Goal: Task Accomplishment & Management: Use online tool/utility

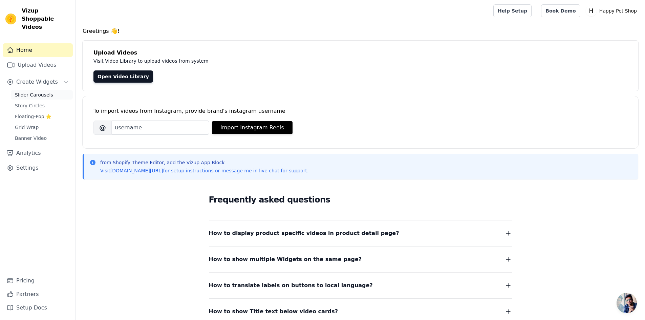
click at [38, 91] on span "Slider Carousels" at bounding box center [34, 94] width 38 height 7
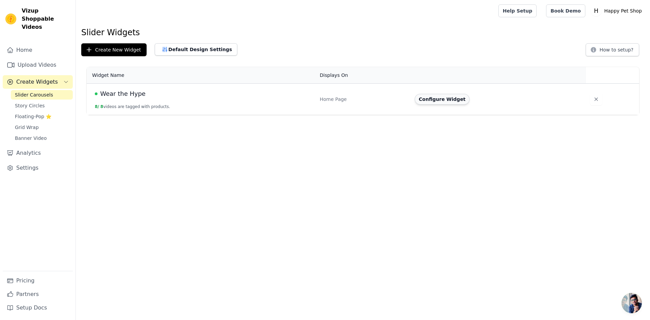
click at [428, 98] on button "Configure Widget" at bounding box center [442, 99] width 55 height 11
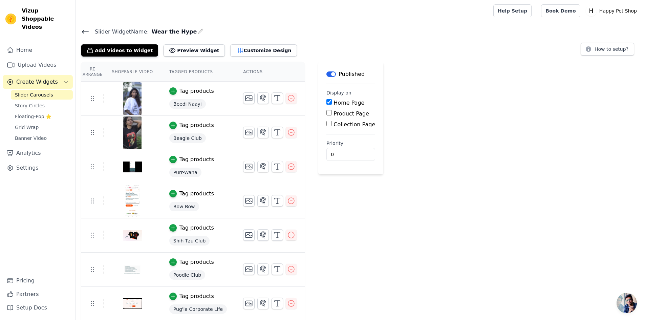
click at [131, 130] on img at bounding box center [132, 132] width 19 height 32
click at [103, 51] on button "Add Videos to Widget" at bounding box center [119, 50] width 77 height 12
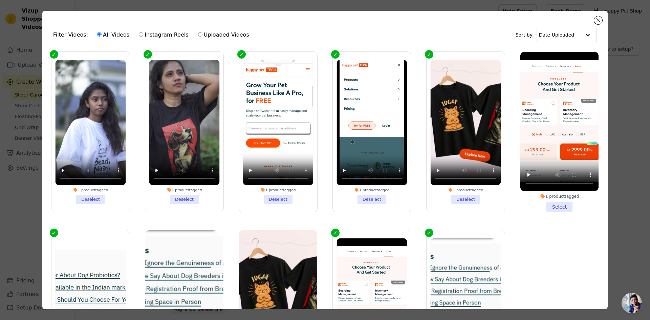
click at [226, 216] on ul "1 product tagged Deselect 1 product tagged Deselect 1 product tagged Deselect 1…" at bounding box center [325, 197] width 554 height 298
click at [225, 218] on ul "1 product tagged Deselect 1 product tagged Deselect 1 product tagged Deselect 1…" at bounding box center [325, 197] width 554 height 298
click at [176, 174] on video at bounding box center [184, 122] width 70 height 125
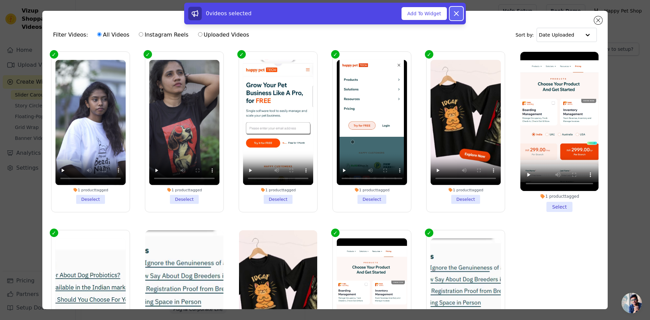
click at [455, 13] on icon at bounding box center [456, 13] width 8 height 8
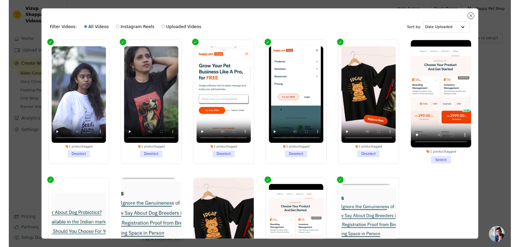
scroll to position [57, 0]
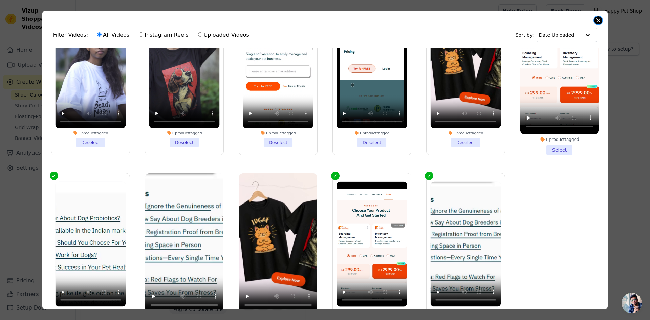
click at [601, 20] on button "Close modal" at bounding box center [598, 20] width 8 height 8
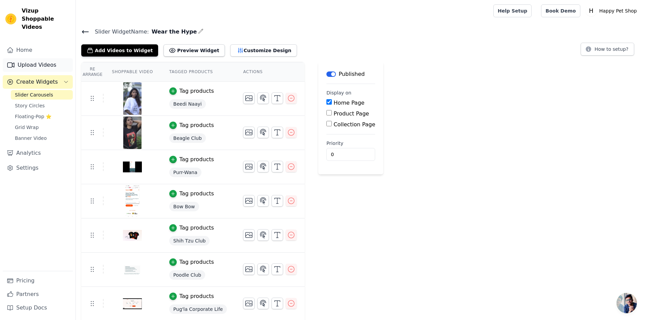
click at [30, 60] on link "Upload Videos" at bounding box center [38, 65] width 70 height 14
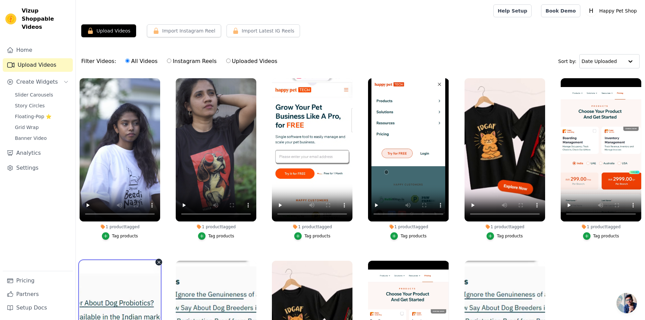
click at [32, 43] on link "Home" at bounding box center [38, 50] width 70 height 14
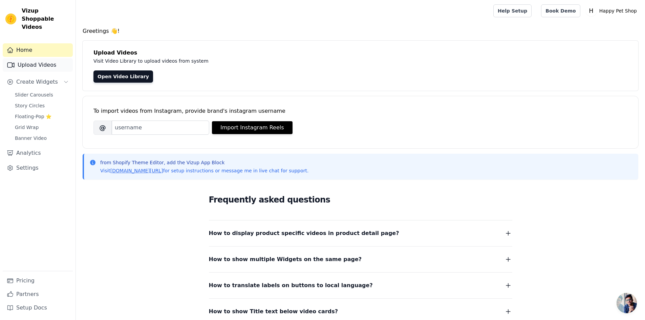
click at [32, 59] on link "Upload Videos" at bounding box center [38, 65] width 70 height 14
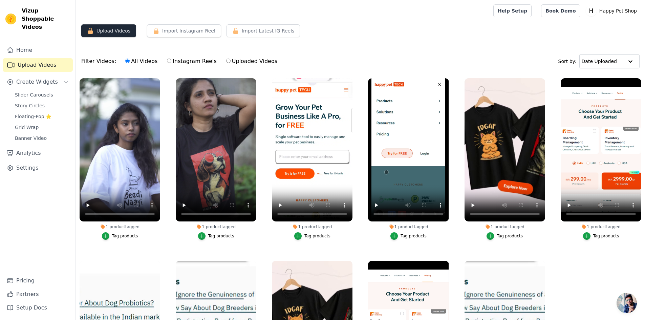
click at [101, 33] on button "Upload Videos" at bounding box center [108, 30] width 55 height 13
click at [179, 31] on button "Import Instagram Reel" at bounding box center [184, 30] width 74 height 13
click at [526, 12] on link "Help Setup" at bounding box center [512, 10] width 38 height 13
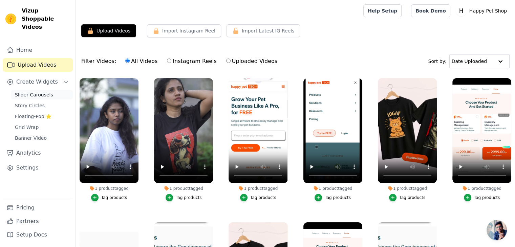
click at [36, 91] on span "Slider Carousels" at bounding box center [34, 94] width 38 height 7
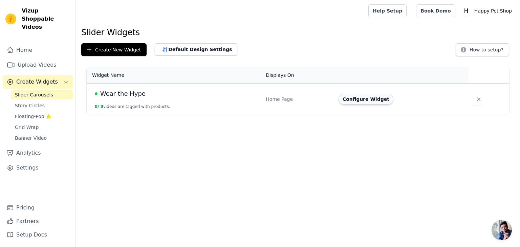
click at [368, 101] on button "Configure Widget" at bounding box center [365, 99] width 55 height 11
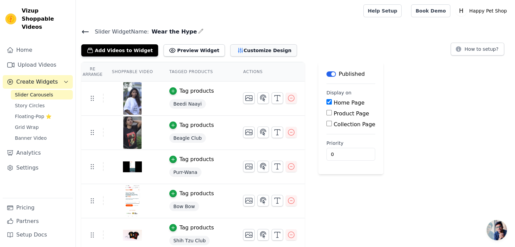
click at [251, 54] on button "Customize Design" at bounding box center [263, 50] width 67 height 12
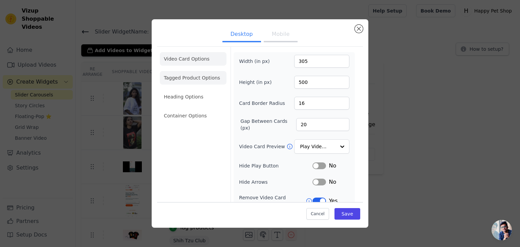
click at [208, 77] on li "Tagged Product Options" at bounding box center [193, 78] width 67 height 14
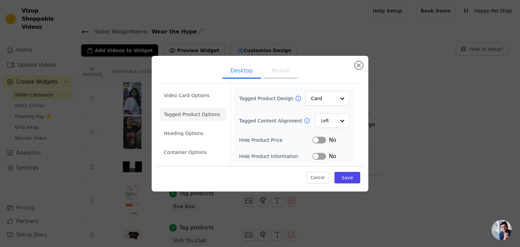
click at [208, 77] on ul "Desktop Mobile" at bounding box center [260, 71] width 206 height 20
click at [191, 60] on div "Desktop Mobile Video Card Options Tagged Product Options Heading Options Contai…" at bounding box center [260, 124] width 217 height 136
click at [191, 92] on li "Video Card Options" at bounding box center [193, 96] width 67 height 14
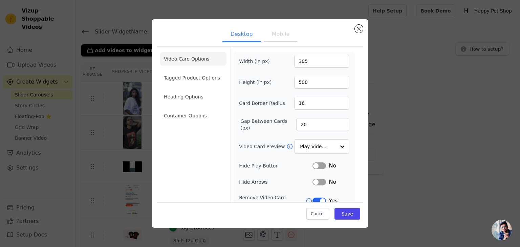
click at [282, 37] on button "Mobile" at bounding box center [281, 34] width 34 height 15
click at [237, 35] on button "Desktop" at bounding box center [241, 34] width 39 height 15
click at [182, 76] on li "Tagged Product Options" at bounding box center [193, 78] width 67 height 14
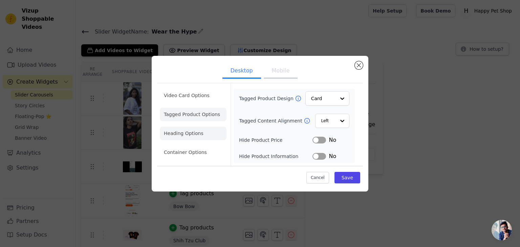
click at [200, 129] on li "Heading Options" at bounding box center [193, 134] width 67 height 14
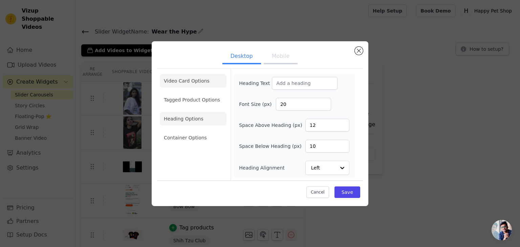
click at [199, 84] on li "Video Card Options" at bounding box center [193, 81] width 67 height 14
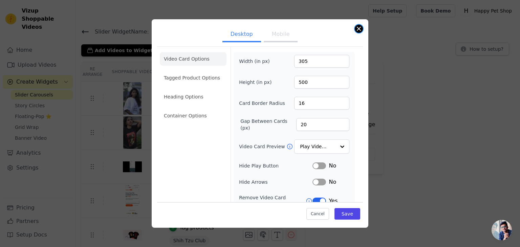
click at [358, 25] on button "Close modal" at bounding box center [359, 29] width 8 height 8
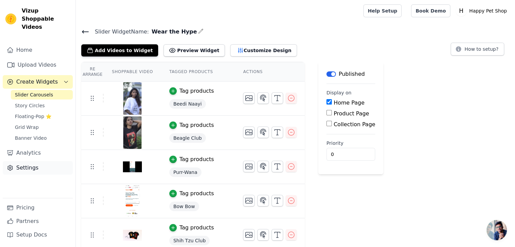
drag, startPoint x: 44, startPoint y: 167, endPoint x: 35, endPoint y: 161, distance: 10.6
click at [35, 161] on div "Home Upload Videos Create Widgets Slider Carousels Story Circles Floating-Pop ⭐…" at bounding box center [38, 120] width 70 height 155
click at [35, 161] on link "Settings" at bounding box center [38, 168] width 70 height 14
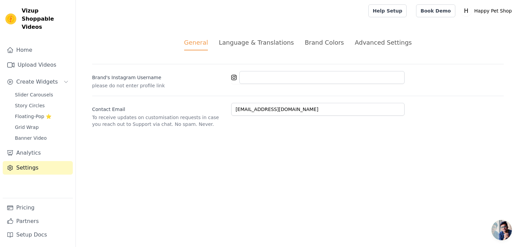
click at [359, 46] on div "Advanced Settings" at bounding box center [383, 42] width 57 height 9
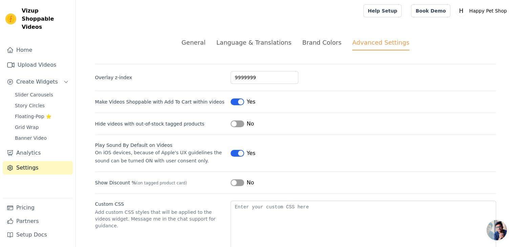
click at [270, 37] on div "General Language & Translations Brand Colors Advanced Settings unsaved changes …" at bounding box center [295, 150] width 433 height 256
click at [270, 41] on div "Language & Translations" at bounding box center [253, 42] width 75 height 9
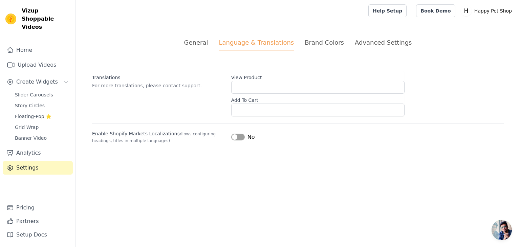
click at [315, 38] on div "Brand Colors" at bounding box center [324, 42] width 39 height 9
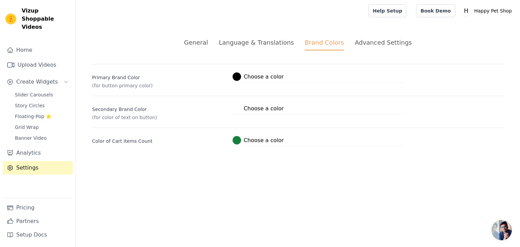
click at [315, 38] on div "Brand Colors" at bounding box center [324, 44] width 39 height 13
click at [208, 40] on div "General" at bounding box center [196, 42] width 24 height 9
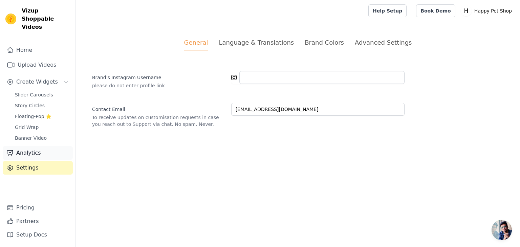
click at [50, 148] on link "Analytics" at bounding box center [38, 153] width 70 height 14
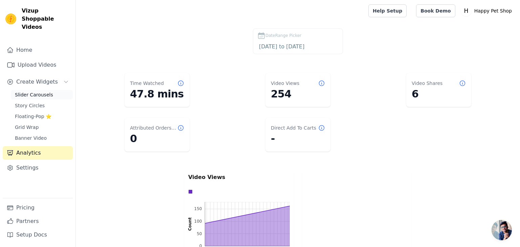
click at [27, 91] on span "Slider Carousels" at bounding box center [34, 94] width 38 height 7
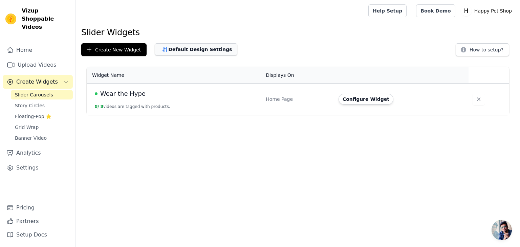
click at [191, 49] on button "Default Design Settings" at bounding box center [196, 49] width 83 height 12
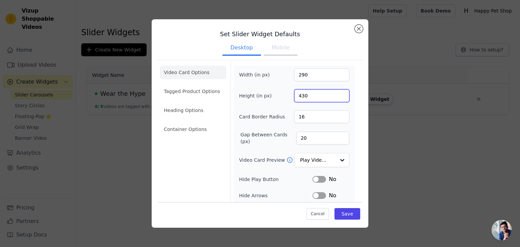
click at [309, 101] on input "430" at bounding box center [321, 95] width 55 height 13
type input "500"
click at [346, 212] on button "Save" at bounding box center [347, 214] width 26 height 12
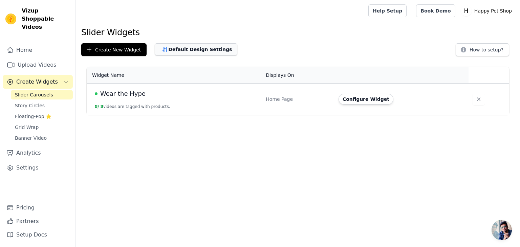
click at [198, 45] on button "Default Design Settings" at bounding box center [196, 49] width 83 height 12
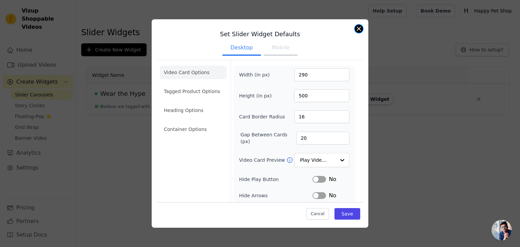
click at [357, 27] on button "Close modal" at bounding box center [359, 29] width 8 height 8
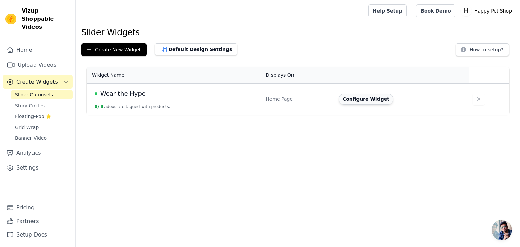
click at [349, 100] on button "Configure Widget" at bounding box center [365, 99] width 55 height 11
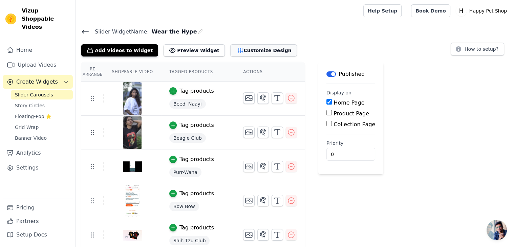
click at [236, 52] on button "Customize Design" at bounding box center [263, 50] width 67 height 12
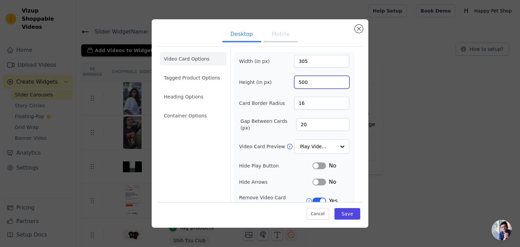
click at [308, 83] on input "500" at bounding box center [321, 82] width 55 height 13
click at [358, 30] on button "Close modal" at bounding box center [359, 29] width 8 height 8
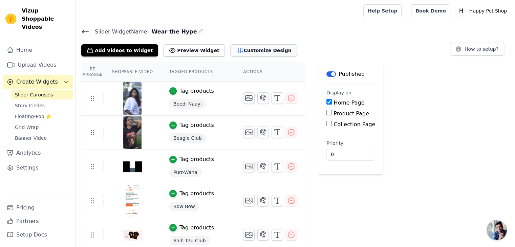
click at [230, 51] on button "Customize Design" at bounding box center [263, 50] width 67 height 12
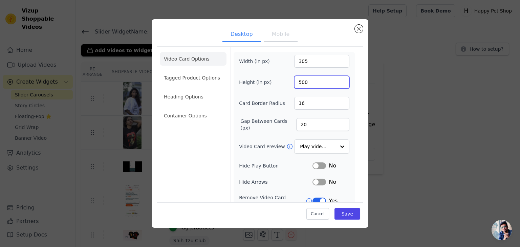
click at [296, 76] on input "500" at bounding box center [321, 82] width 55 height 13
type input "800"
click at [337, 208] on button "Save" at bounding box center [347, 214] width 26 height 12
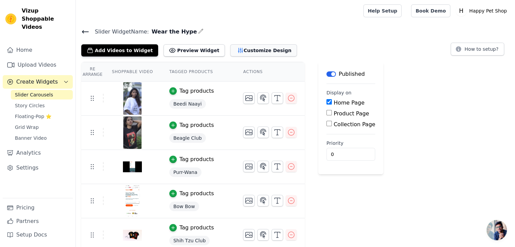
click at [244, 53] on button "Customize Design" at bounding box center [263, 50] width 67 height 12
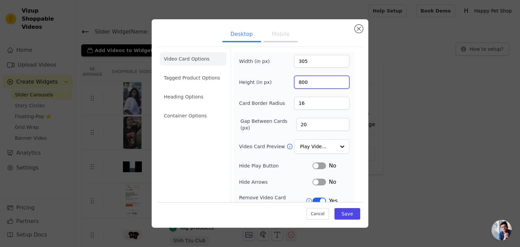
click at [297, 85] on input "800" at bounding box center [321, 82] width 55 height 13
type input "650"
click at [337, 214] on button "Save" at bounding box center [347, 214] width 26 height 12
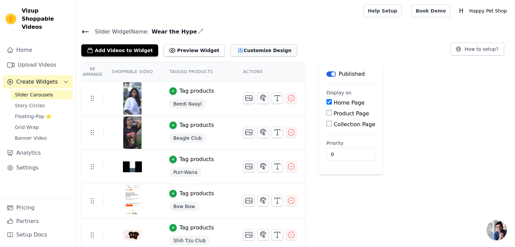
click at [244, 50] on button "Customize Design" at bounding box center [263, 50] width 67 height 12
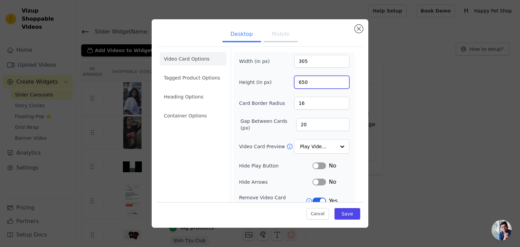
click at [298, 82] on input "650" at bounding box center [321, 82] width 55 height 13
type input "500"
click at [346, 214] on button "Save" at bounding box center [347, 214] width 26 height 12
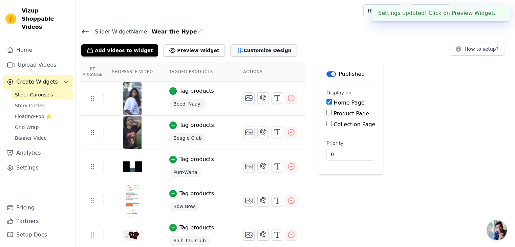
click at [237, 53] on button "Customize Design" at bounding box center [263, 50] width 67 height 12
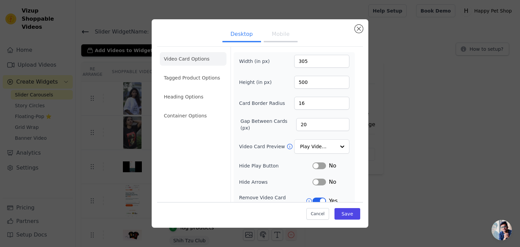
click at [282, 40] on button "Mobile" at bounding box center [281, 34] width 34 height 15
click at [360, 25] on button "Close modal" at bounding box center [359, 29] width 8 height 8
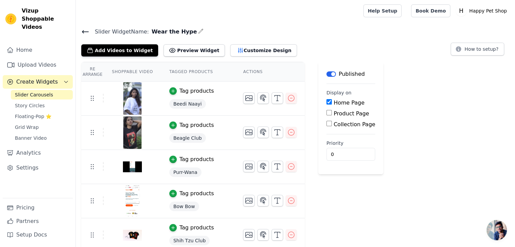
click at [81, 32] on icon at bounding box center [85, 32] width 8 height 8
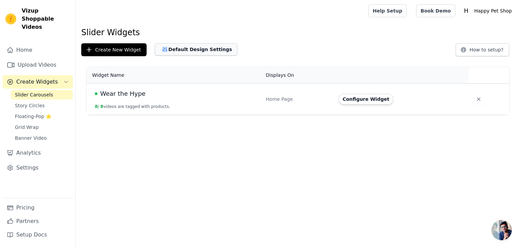
click at [194, 47] on button "Default Design Settings" at bounding box center [196, 49] width 83 height 12
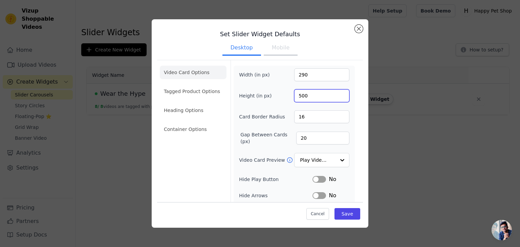
click at [308, 96] on input "500" at bounding box center [321, 95] width 55 height 13
type input "300"
click at [345, 213] on button "Save" at bounding box center [347, 214] width 26 height 12
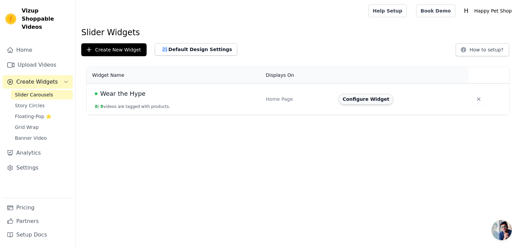
click at [355, 103] on button "Configure Widget" at bounding box center [365, 99] width 55 height 11
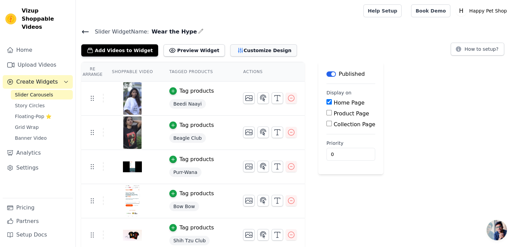
click at [234, 48] on button "Customize Design" at bounding box center [263, 50] width 67 height 12
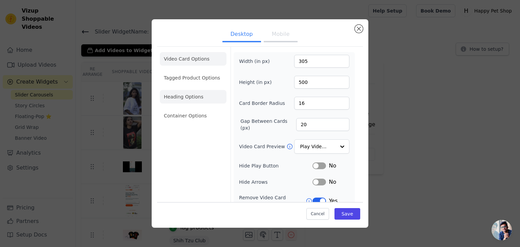
click at [195, 102] on li "Heading Options" at bounding box center [193, 97] width 67 height 14
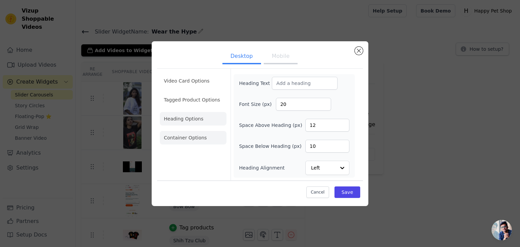
click at [191, 137] on li "Container Options" at bounding box center [193, 138] width 67 height 14
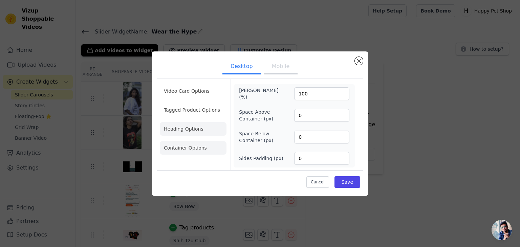
click at [189, 125] on li "Heading Options" at bounding box center [193, 129] width 67 height 14
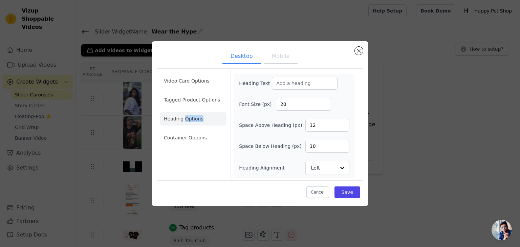
click at [189, 125] on li "Heading Options" at bounding box center [193, 119] width 67 height 14
click at [262, 122] on label "Space Above Heading (px)" at bounding box center [270, 125] width 63 height 7
click at [305, 122] on input "12" at bounding box center [327, 125] width 44 height 13
click at [209, 170] on div "Video Card Options Tagged Product Options Heading Options Container Options" at bounding box center [193, 125] width 67 height 112
click at [197, 98] on li "Tagged Product Options" at bounding box center [193, 100] width 67 height 14
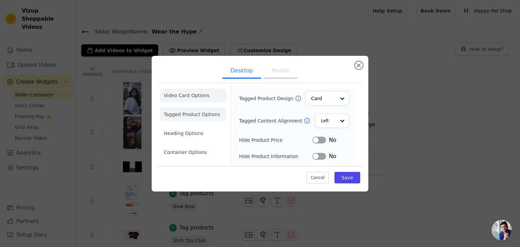
click at [210, 97] on li "Video Card Options" at bounding box center [193, 96] width 67 height 14
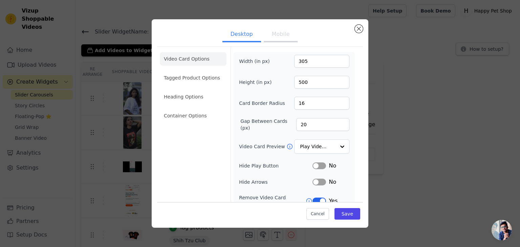
scroll to position [53, 0]
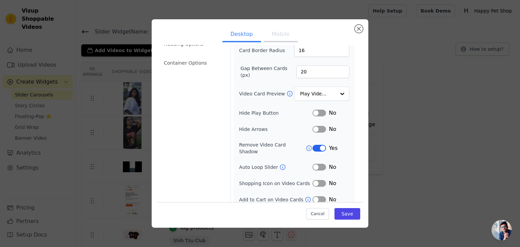
click at [254, 150] on div "Width (in px) 305 Height (in px) 500 Card Border Radius 16 Gap Between Cards (p…" at bounding box center [294, 103] width 110 height 202
click at [314, 213] on button "Cancel" at bounding box center [317, 214] width 23 height 12
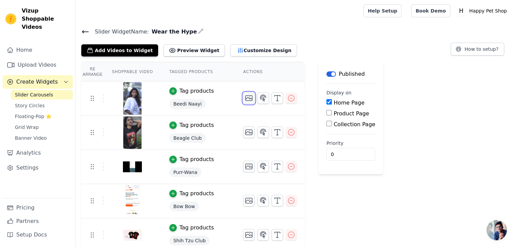
click at [245, 96] on icon "button" at bounding box center [249, 98] width 8 height 8
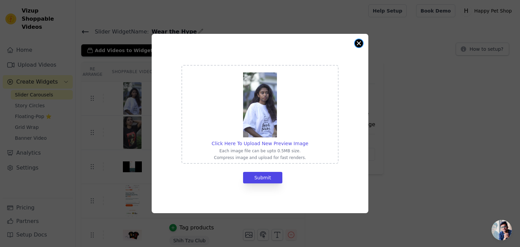
click at [355, 45] on button "Close modal" at bounding box center [359, 43] width 8 height 8
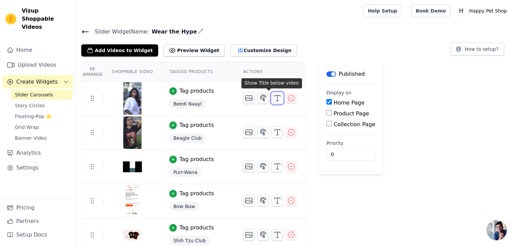
click at [273, 101] on icon "button" at bounding box center [277, 98] width 8 height 8
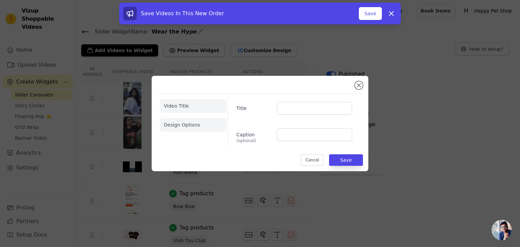
click at [186, 120] on li "Design Options" at bounding box center [193, 125] width 67 height 14
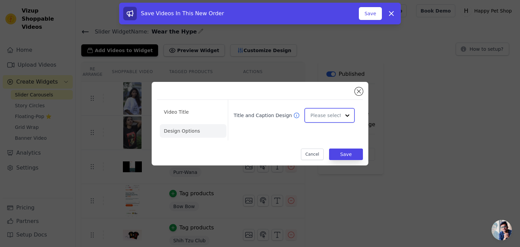
click at [344, 111] on div at bounding box center [347, 116] width 14 height 14
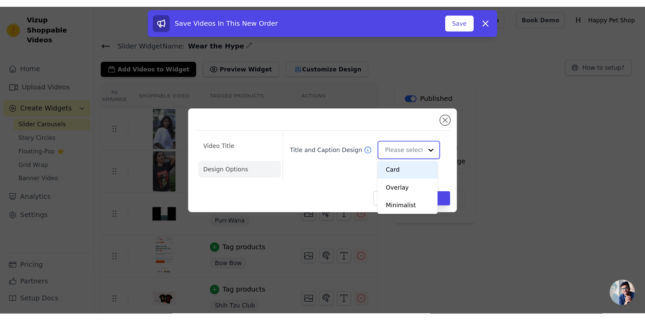
scroll to position [0, 0]
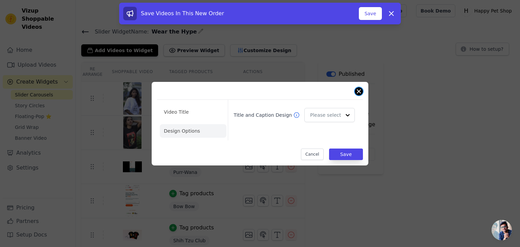
click at [360, 93] on button "Close modal" at bounding box center [359, 91] width 8 height 8
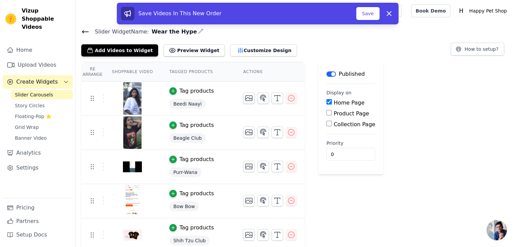
click at [371, 94] on div "Re Arrange Shoppable Video Tagged Products Actions Tag products Beedi Naayi Tag…" at bounding box center [295, 208] width 439 height 293
click at [392, 17] on icon at bounding box center [389, 13] width 8 height 8
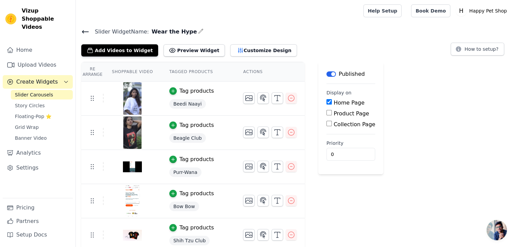
click at [376, 93] on div "Re Arrange Shoppable Video Tagged Products Actions Tag products Beedi Naayi Tag…" at bounding box center [295, 208] width 439 height 293
click at [230, 48] on button "Customize Design" at bounding box center [263, 50] width 67 height 12
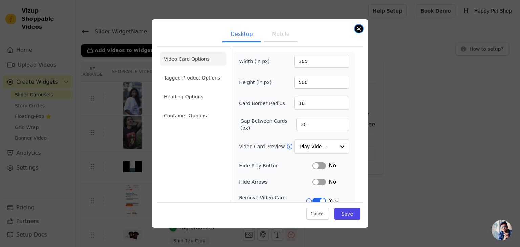
click at [360, 30] on button "Close modal" at bounding box center [359, 29] width 8 height 8
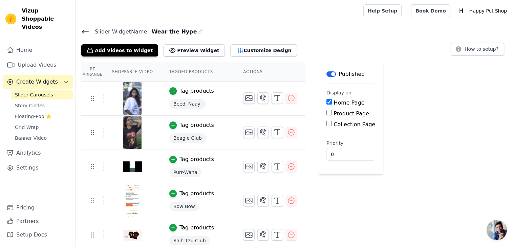
click at [402, 48] on div "Add Videos to Widget Preview Widget Customize Design How to setup?" at bounding box center [295, 49] width 428 height 15
click at [495, 233] on span "Open chat" at bounding box center [496, 230] width 20 height 20
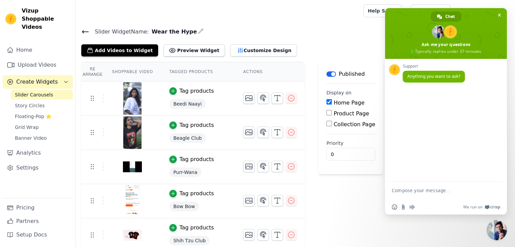
click at [502, 224] on span "Close chat" at bounding box center [496, 230] width 20 height 20
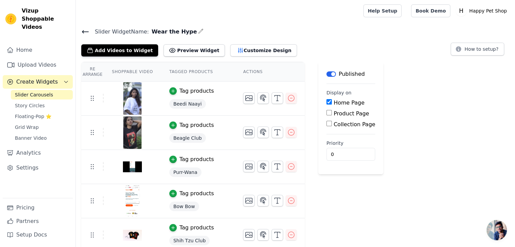
click at [456, 171] on div "Re Arrange Shoppable Video Tagged Products Actions Tag products Beedi Naayi Tag…" at bounding box center [295, 208] width 439 height 293
